Goal: Use online tool/utility: Utilize a website feature to perform a specific function

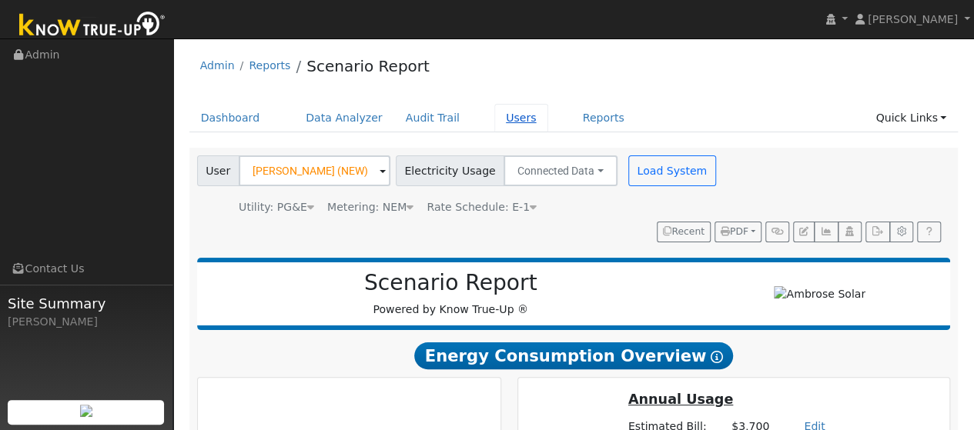
click at [494, 118] on link "Users" at bounding box center [521, 118] width 54 height 28
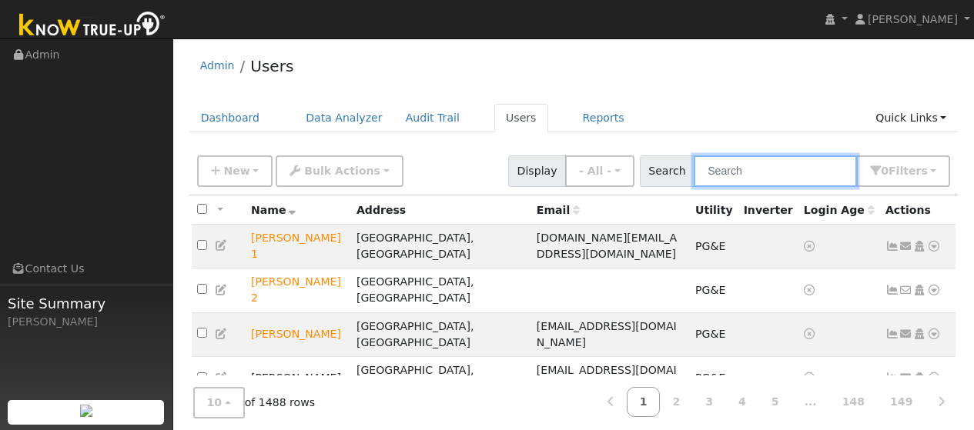
click at [729, 175] on input "text" at bounding box center [775, 172] width 163 height 32
type input "david santos"
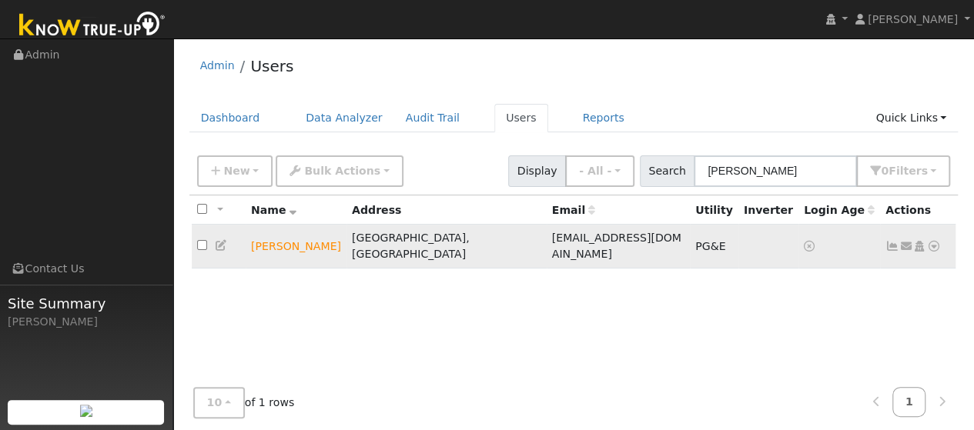
click at [927, 241] on icon at bounding box center [934, 246] width 14 height 11
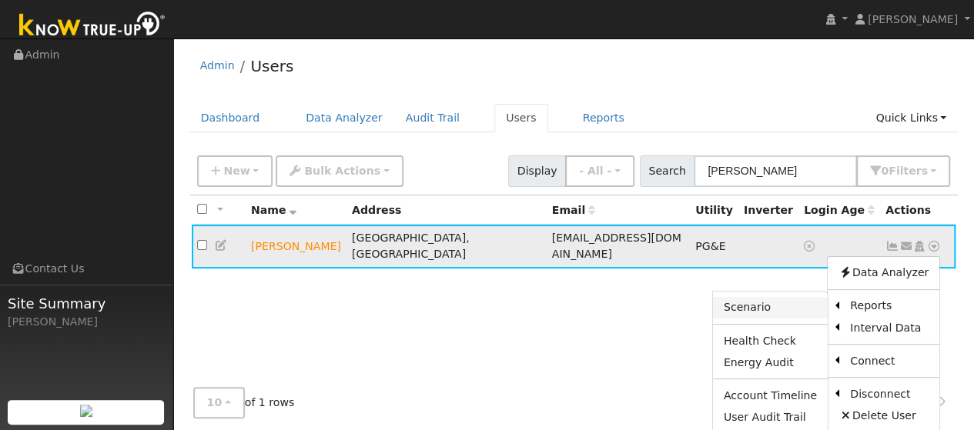
click at [789, 297] on link "Scenario" at bounding box center [770, 308] width 115 height 22
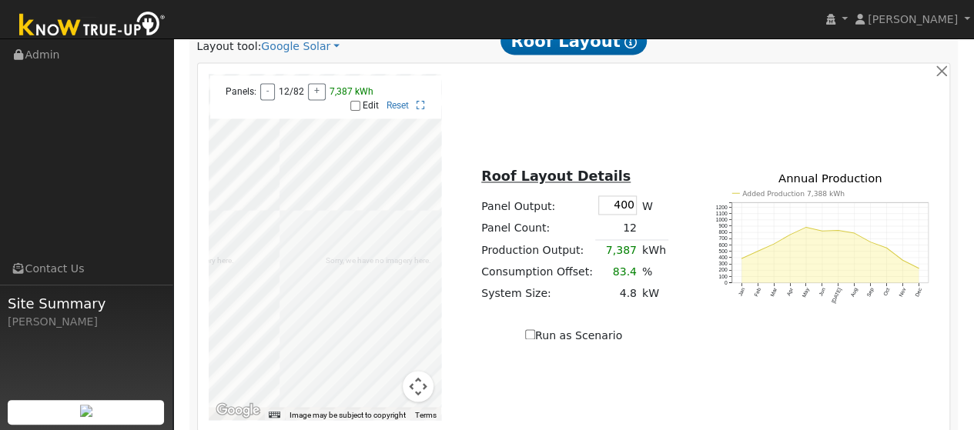
scroll to position [1173, 0]
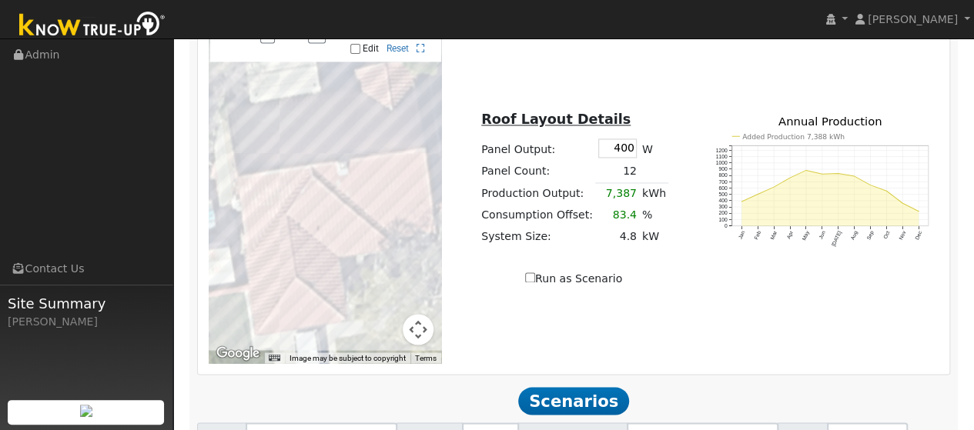
click at [644, 129] on div "To navigate the map with touch gestures double-tap and hold your finger on the …" at bounding box center [573, 190] width 747 height 347
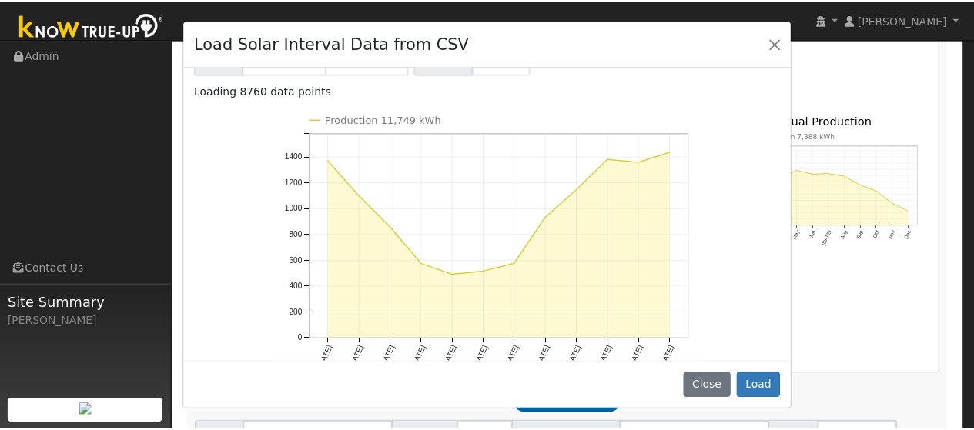
scroll to position [157, 0]
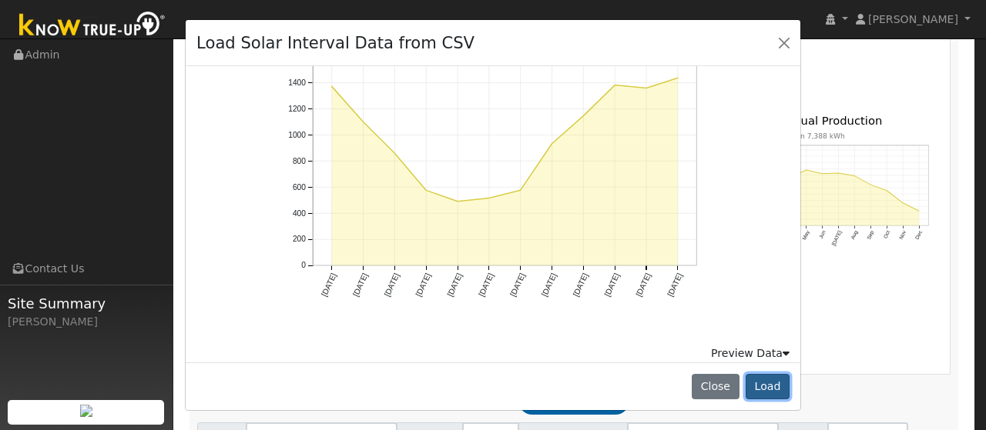
click at [777, 387] on button "Load" at bounding box center [767, 387] width 44 height 26
type input "11749"
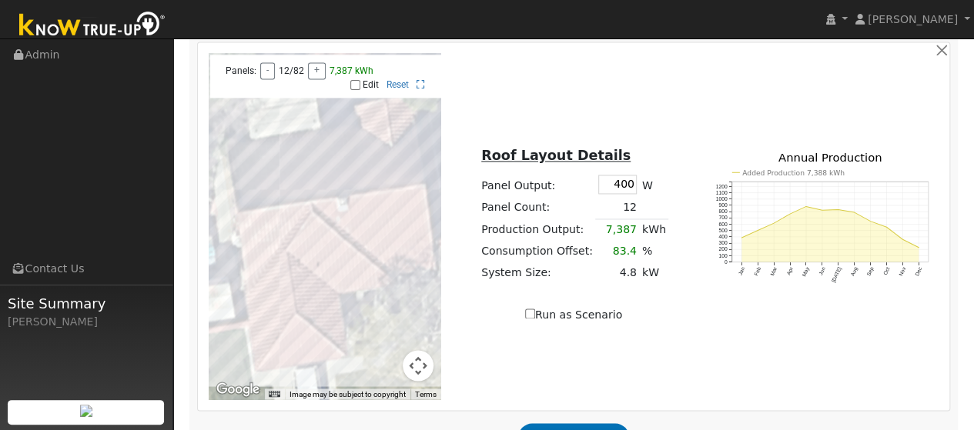
checkbox input "true"
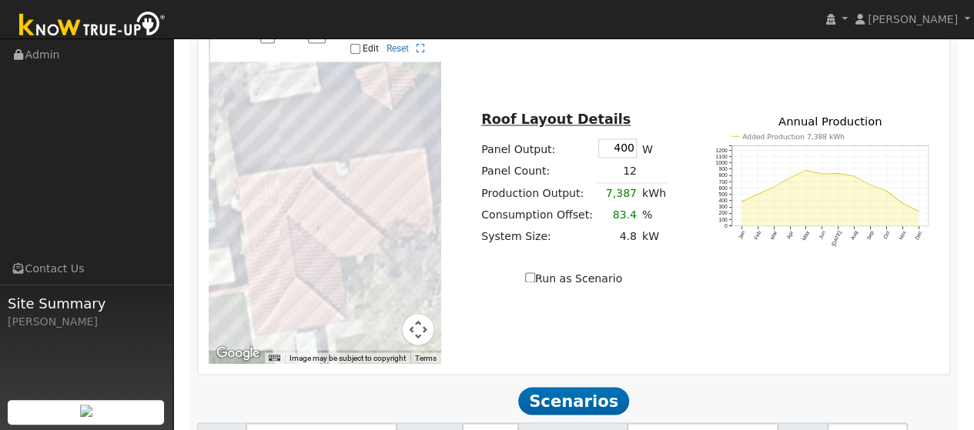
checkbox input "false"
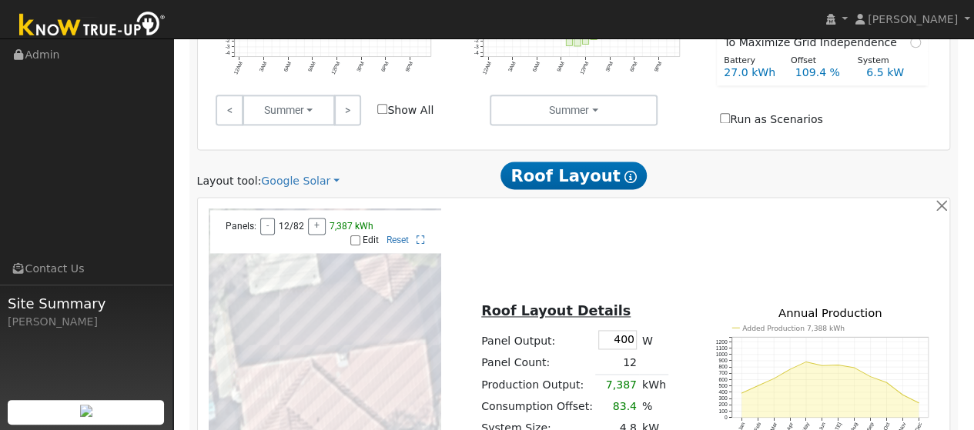
scroll to position [1137, 0]
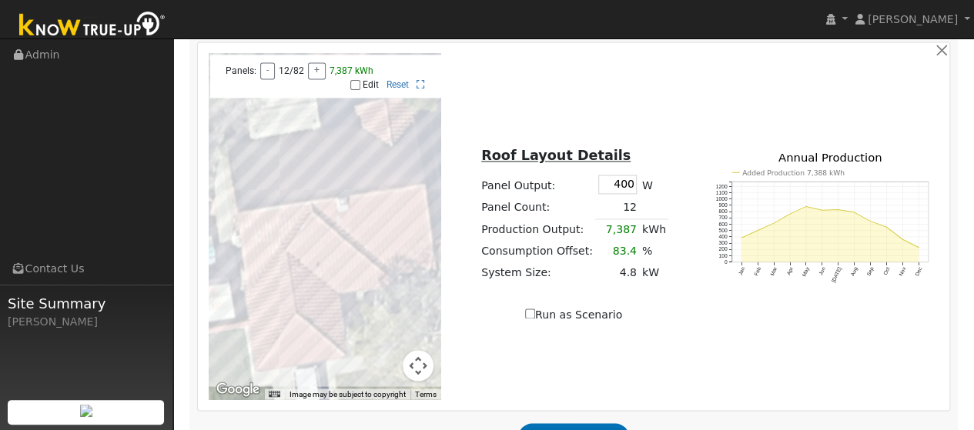
type input "7.8"
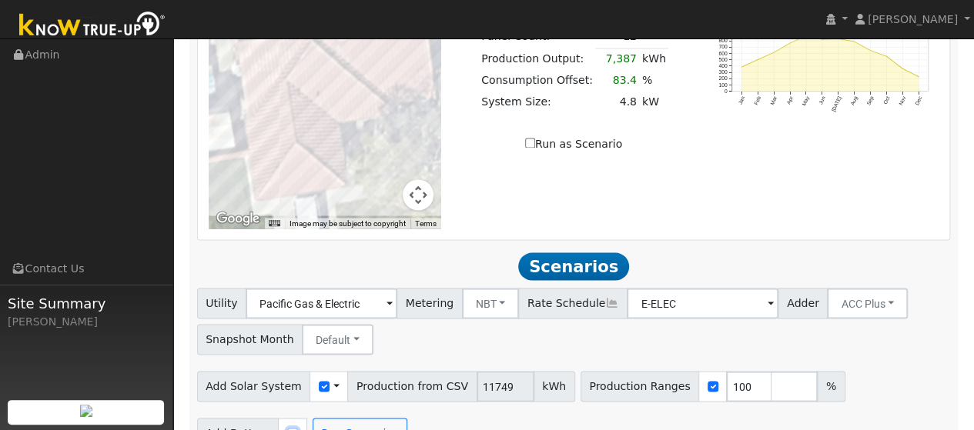
click at [287, 428] on input "checkbox" at bounding box center [292, 433] width 11 height 11
checkbox input "true"
type input "4"
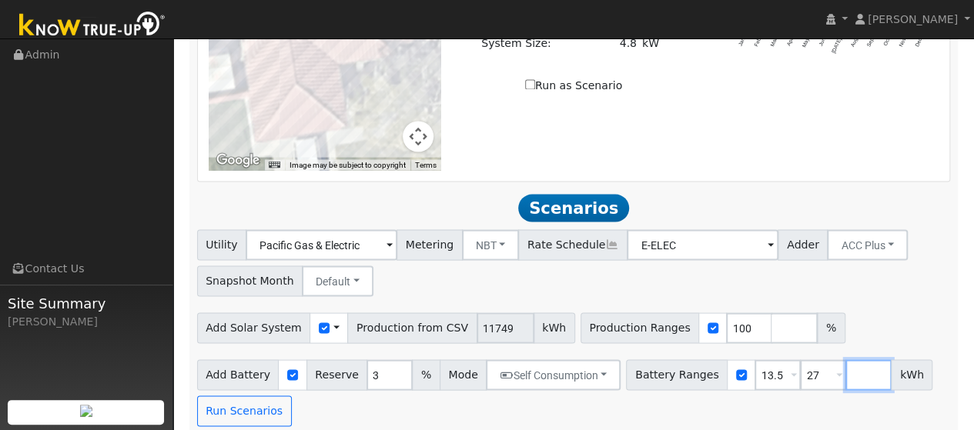
scroll to position [1366, 0]
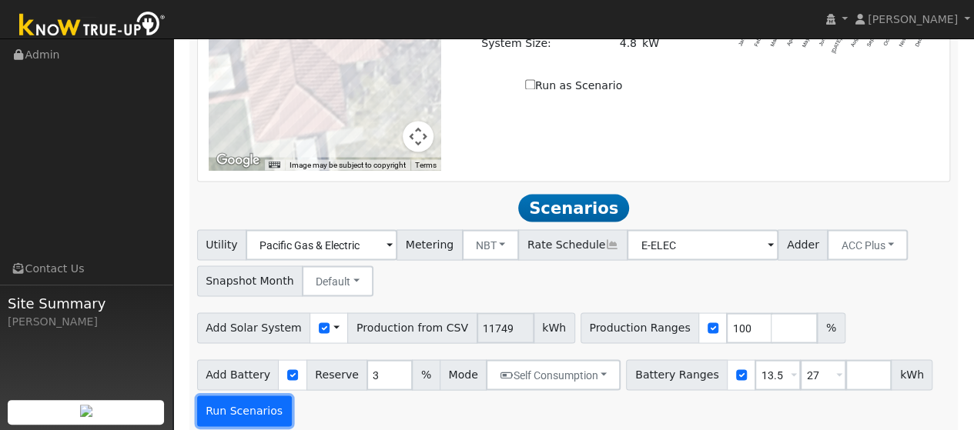
click at [247, 396] on button "Run Scenarios" at bounding box center [244, 411] width 95 height 31
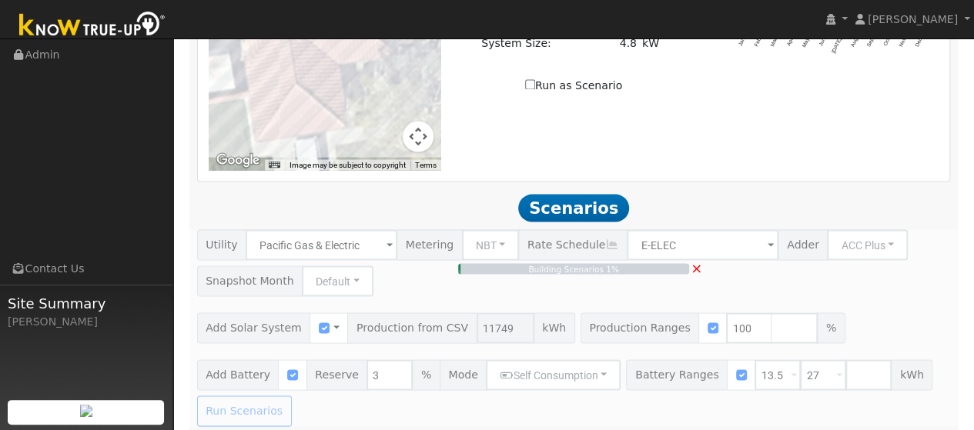
type input "$13,084"
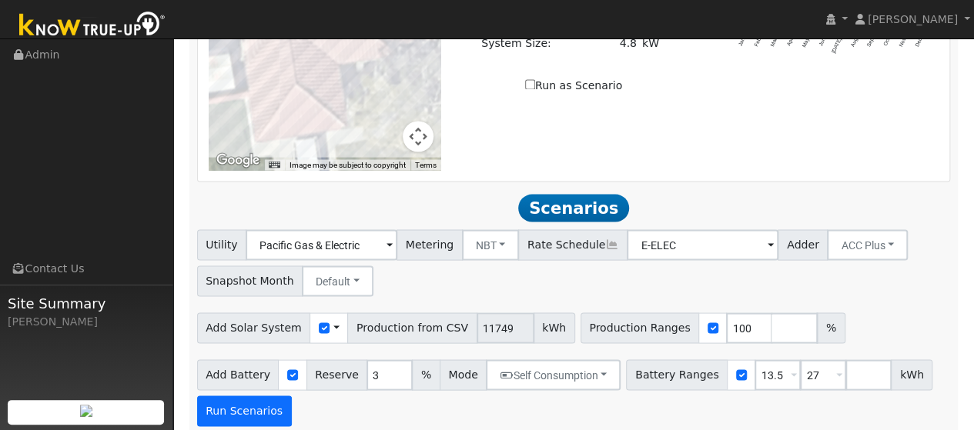
scroll to position [1308, 0]
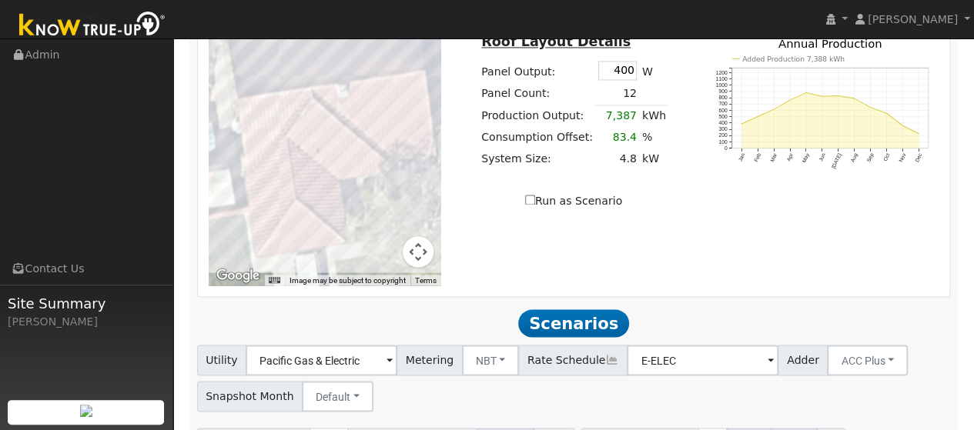
scroll to position [1315, 0]
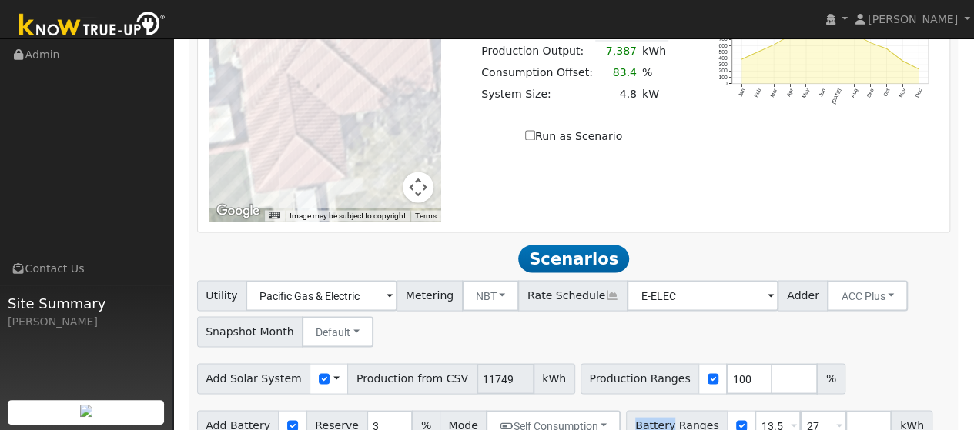
click at [444, 275] on div "Utility Pacific Gas & Electric Metering NBT NEM NBT Rate Schedule E-ELEC Adder …" at bounding box center [573, 311] width 759 height 72
click at [333, 370] on span at bounding box center [336, 378] width 6 height 16
click at [350, 395] on link "Use CSV Data" at bounding box center [375, 406] width 107 height 22
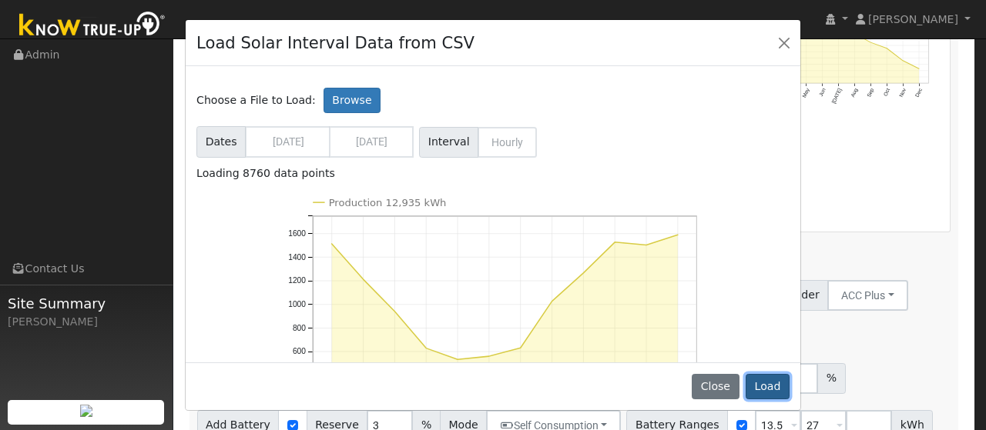
click at [768, 382] on button "Load" at bounding box center [767, 387] width 44 height 26
type input "12935"
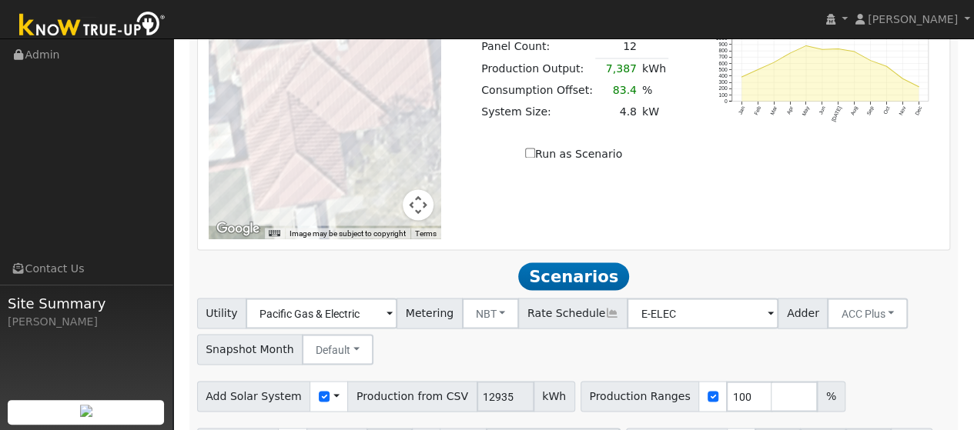
scroll to position [1291, 0]
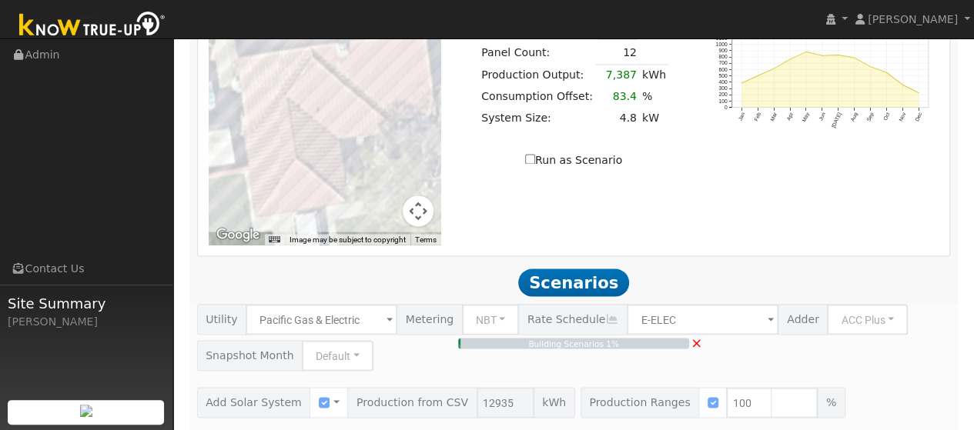
type input "8.6"
type input "$30,182"
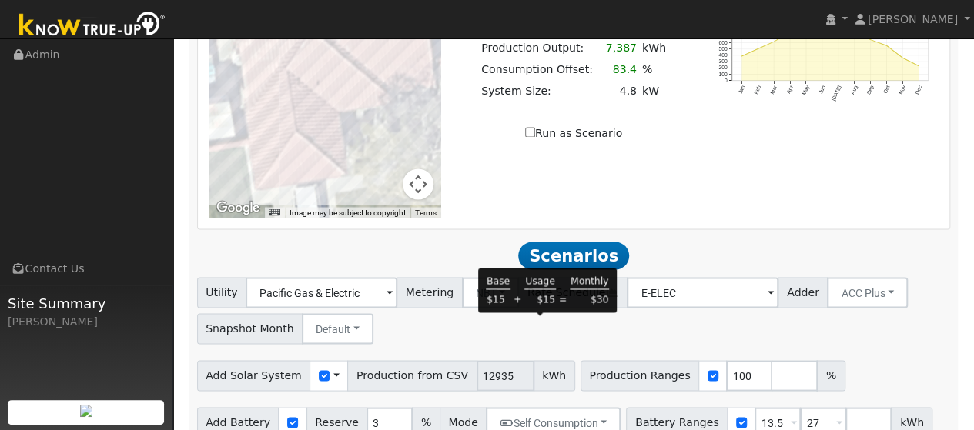
scroll to position [1318, 0]
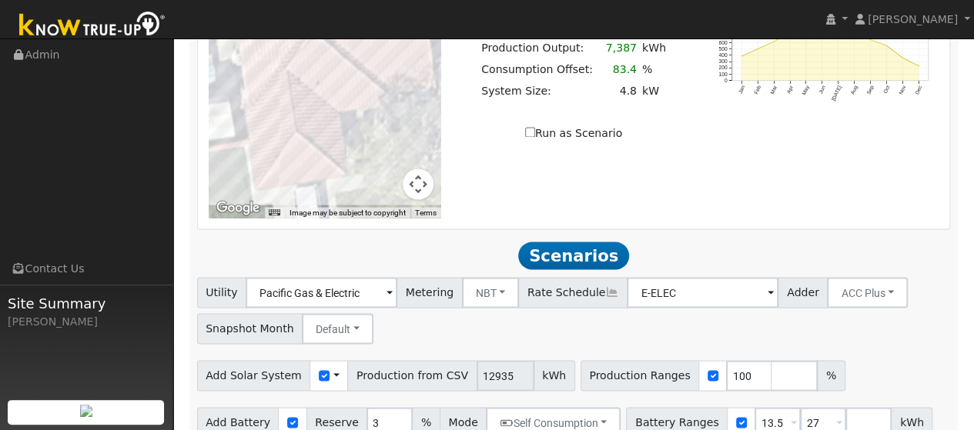
type input "$18,775"
type input "$32,400"
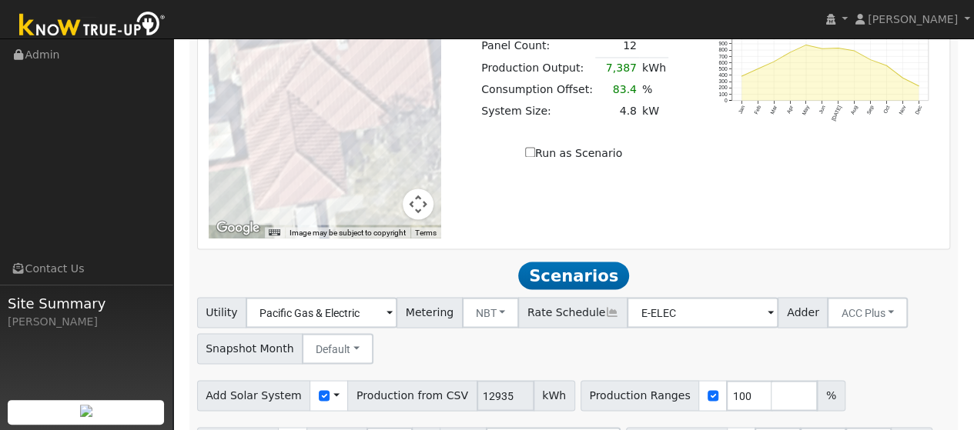
scroll to position [1379, 0]
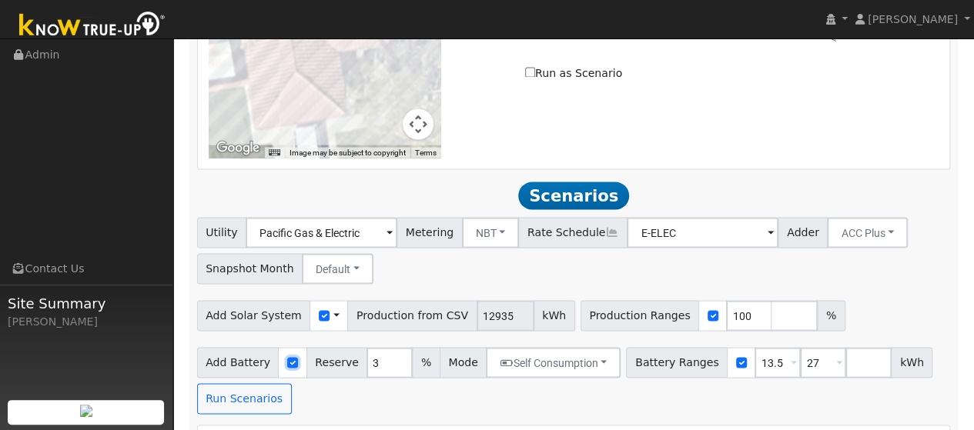
click at [287, 357] on input "checkbox" at bounding box center [292, 362] width 11 height 11
checkbox input "false"
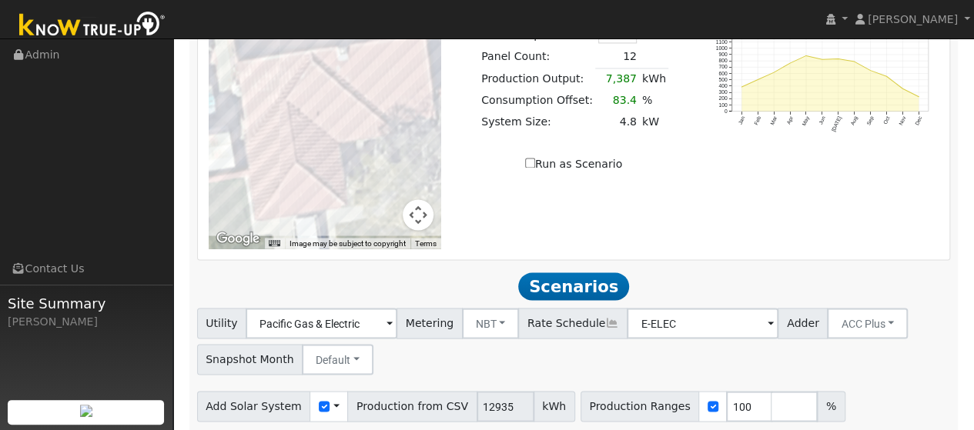
scroll to position [1341, 0]
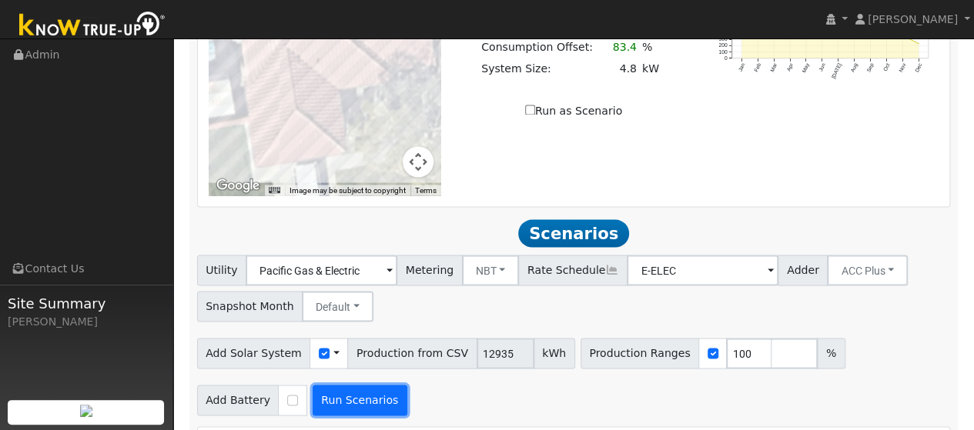
click at [351, 385] on button "Run Scenarios" at bounding box center [360, 400] width 95 height 31
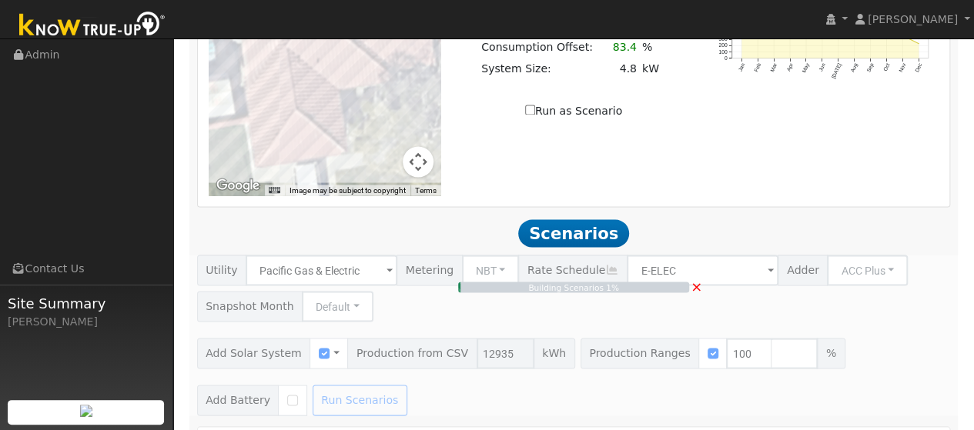
type input "$9,055"
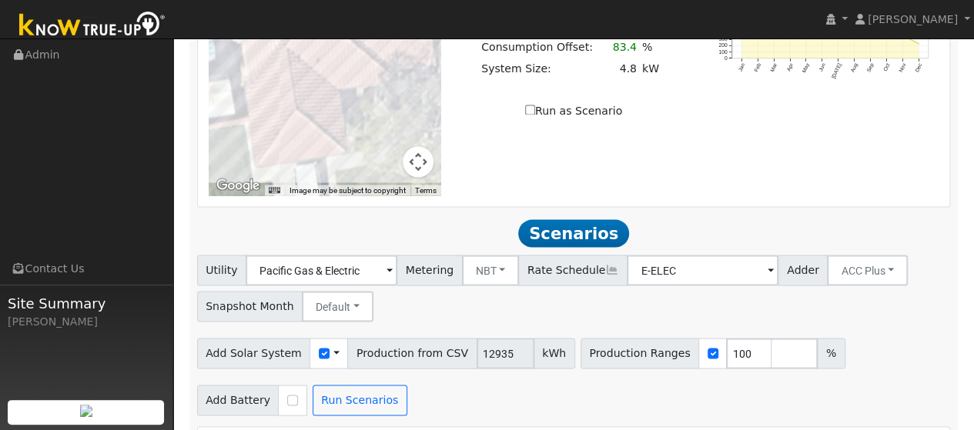
scroll to position [1308, 0]
